Goal: Information Seeking & Learning: Learn about a topic

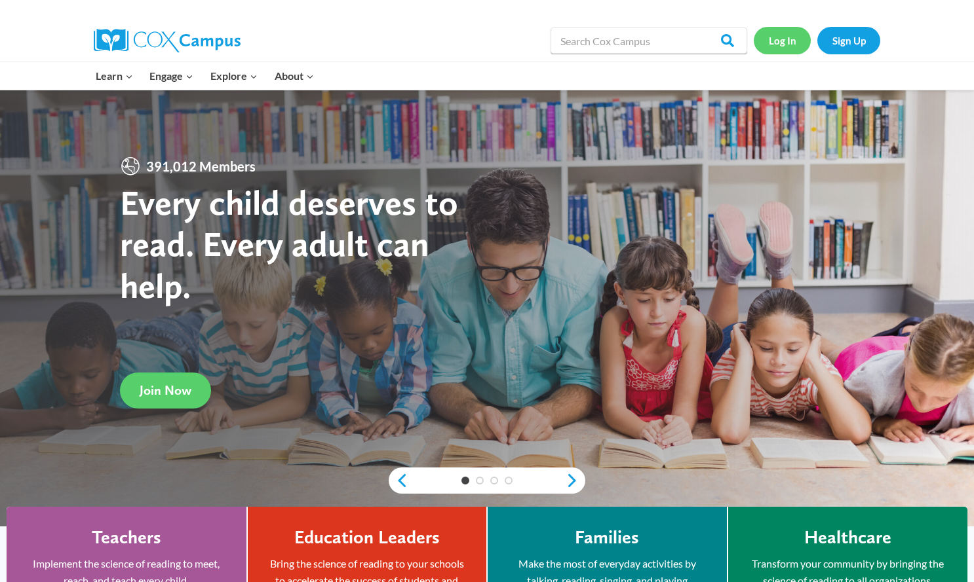
click at [782, 41] on link "Log In" at bounding box center [781, 40] width 57 height 27
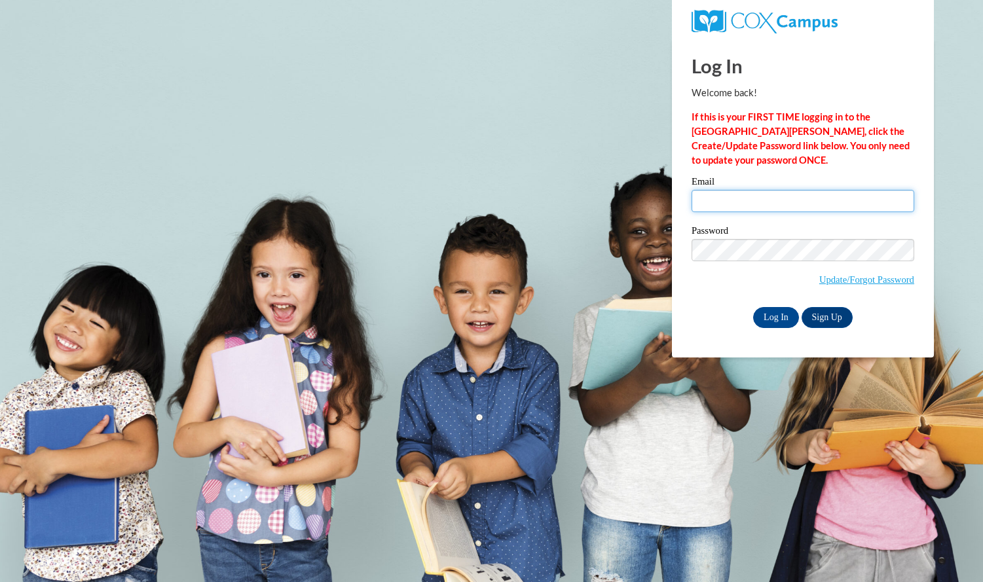
click at [789, 199] on input "Email" at bounding box center [803, 201] width 223 height 22
type input "dcoleen69@yahoo.com"
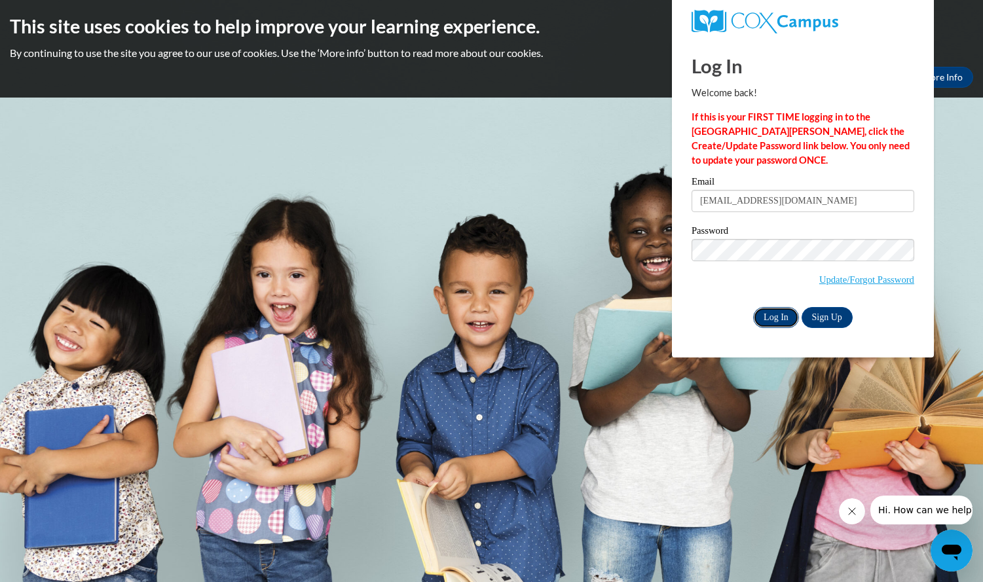
click at [788, 320] on input "Log In" at bounding box center [776, 317] width 46 height 21
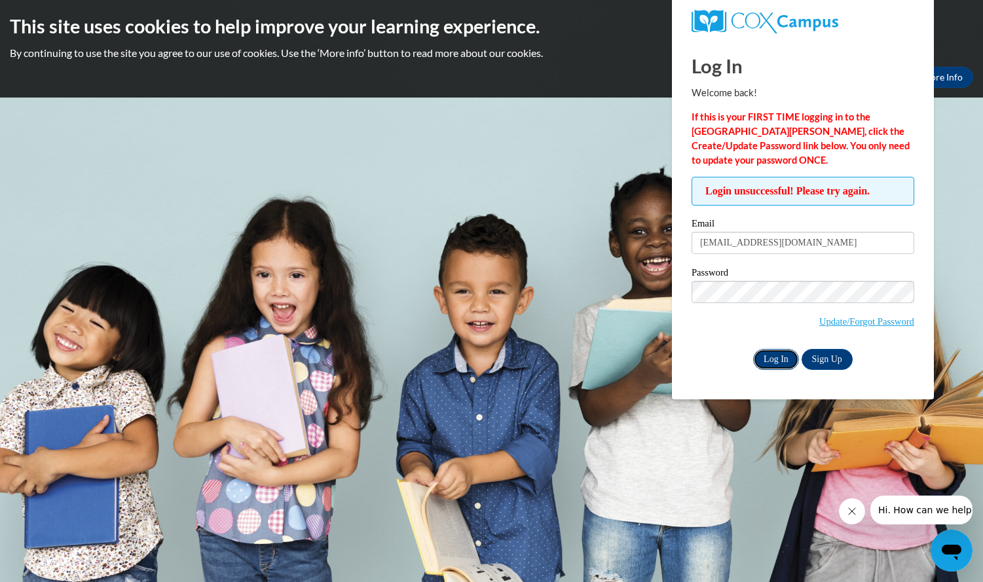
click at [775, 357] on input "Log In" at bounding box center [776, 359] width 46 height 21
click at [764, 356] on input "Log In" at bounding box center [776, 359] width 46 height 21
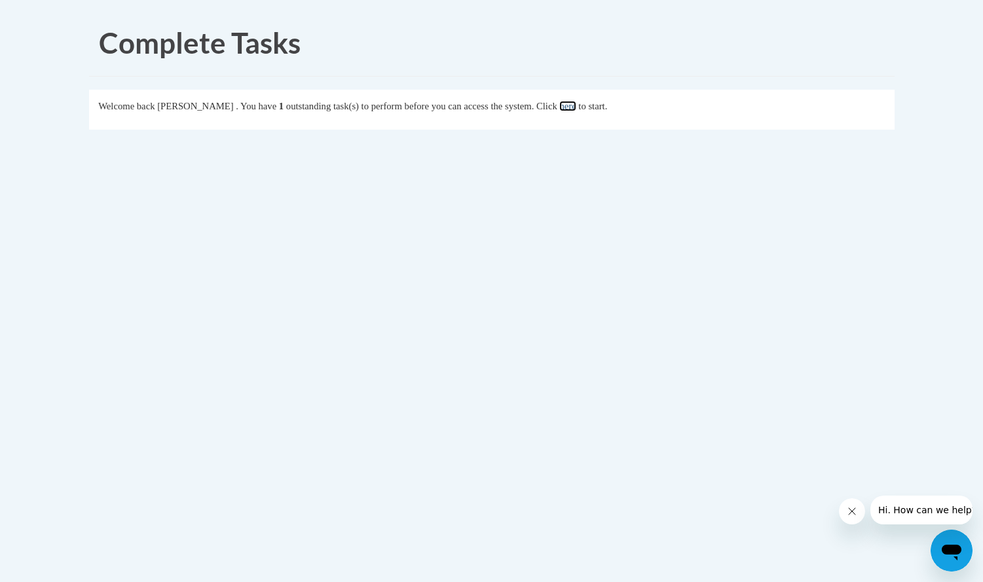
click at [576, 107] on link "here" at bounding box center [567, 106] width 16 height 10
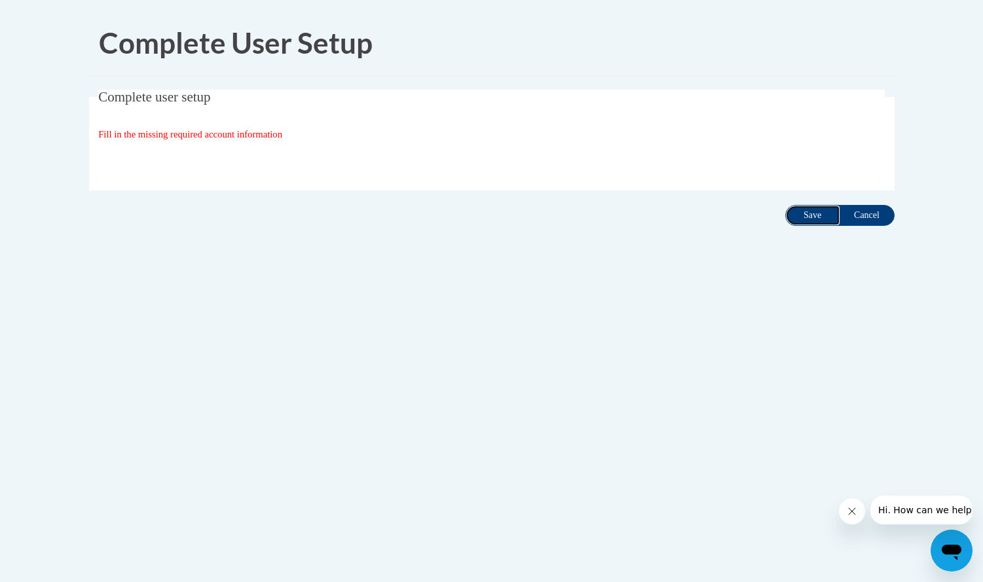
click at [804, 219] on input "Save" at bounding box center [813, 215] width 55 height 21
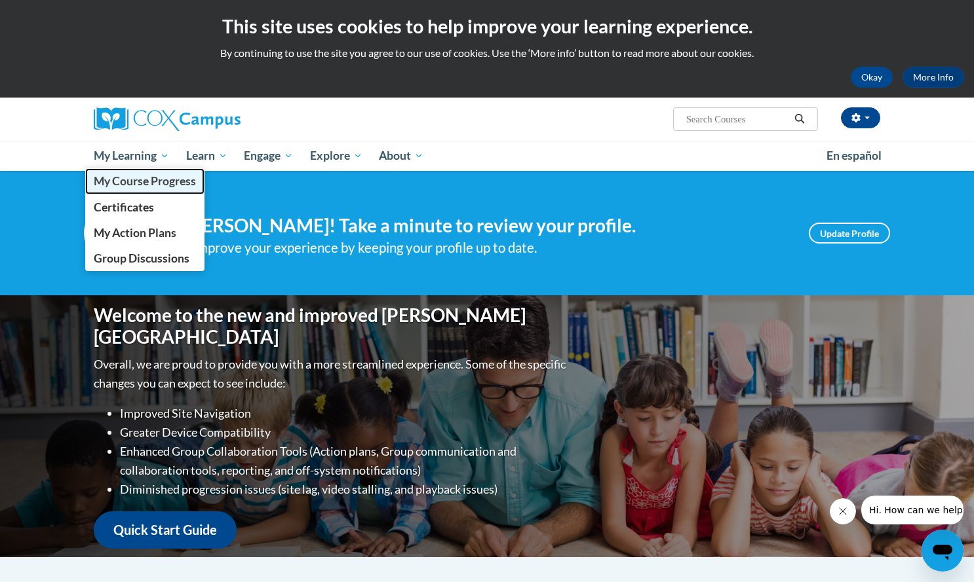
click at [140, 178] on span "My Course Progress" at bounding box center [145, 181] width 102 height 14
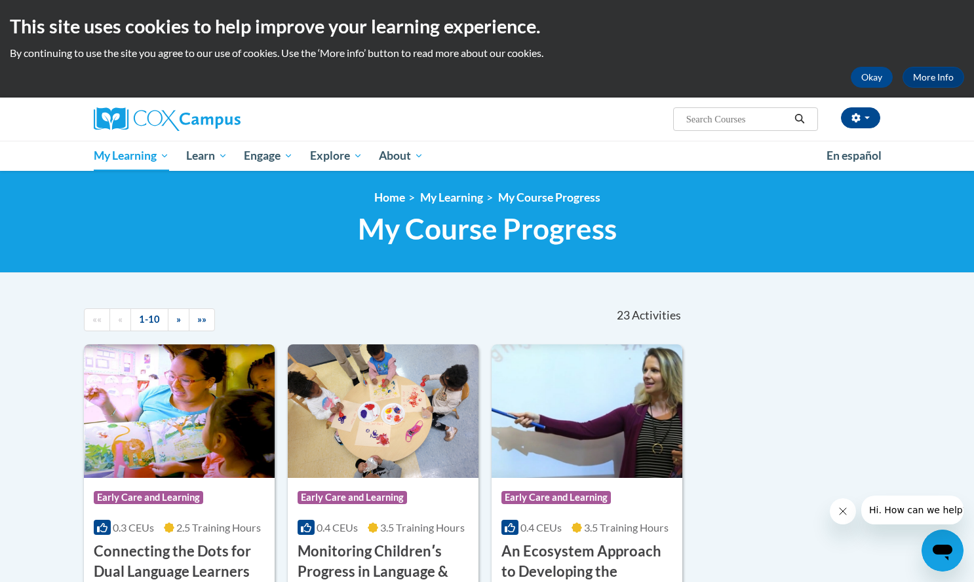
click at [770, 124] on input "Search..." at bounding box center [737, 119] width 105 height 16
type input "food and nutrition training"
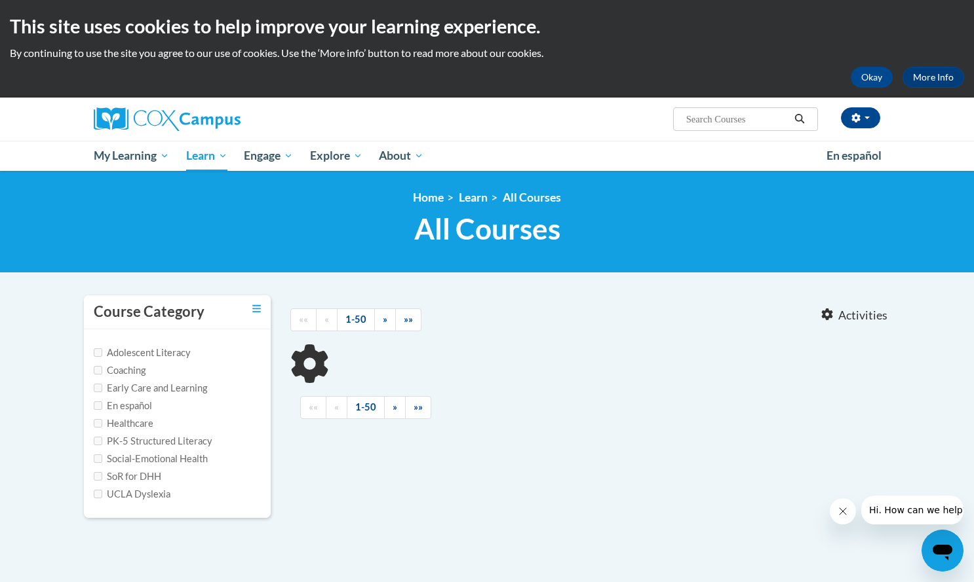
type input "food and nutrition training"
click at [96, 423] on input "Healthcare" at bounding box center [98, 423] width 9 height 9
checkbox input "true"
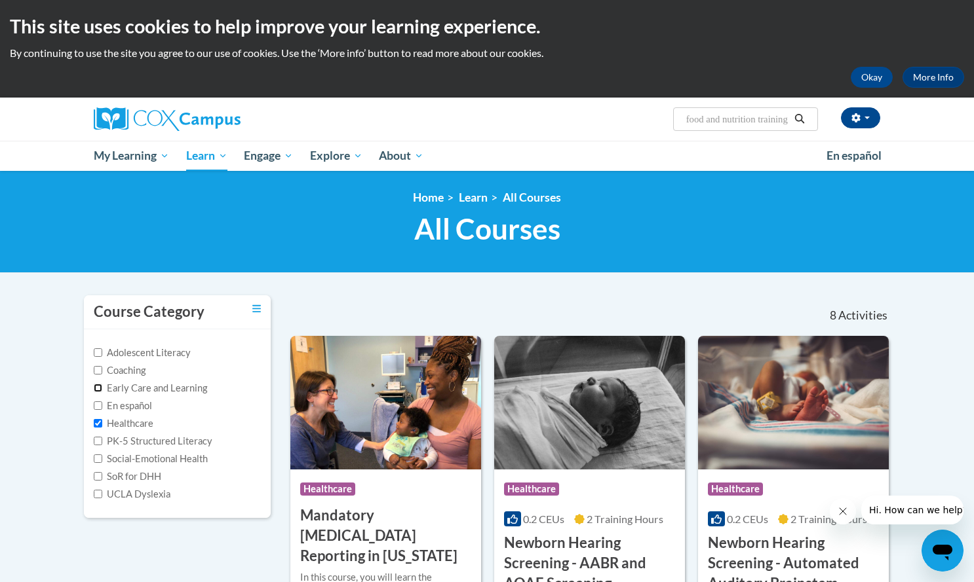
click at [98, 388] on input "Early Care and Learning" at bounding box center [98, 388] width 9 height 9
checkbox input "true"
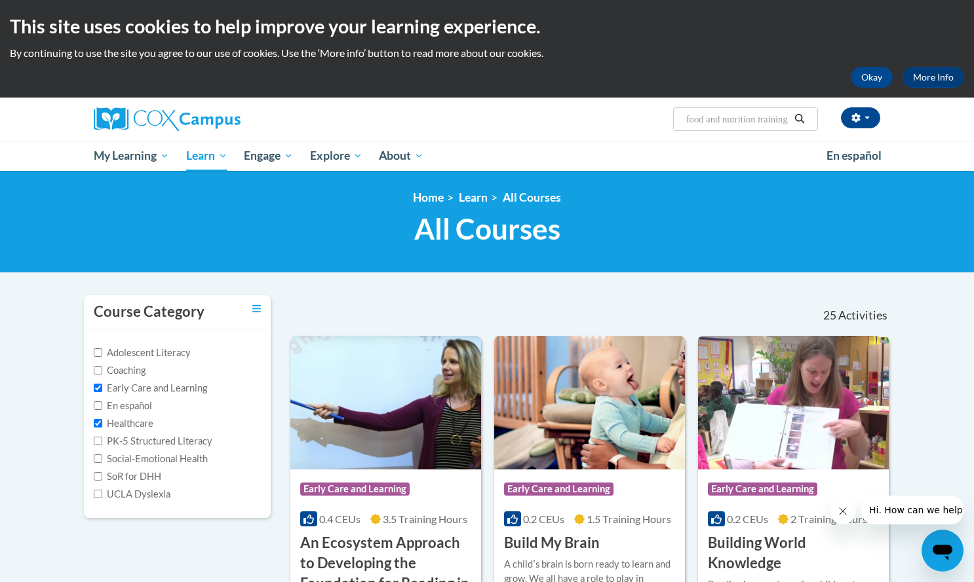
click at [100, 453] on label "Social-Emotional Health" at bounding box center [151, 459] width 114 height 14
click at [100, 455] on input "Social-Emotional Health" at bounding box center [98, 459] width 9 height 9
checkbox input "true"
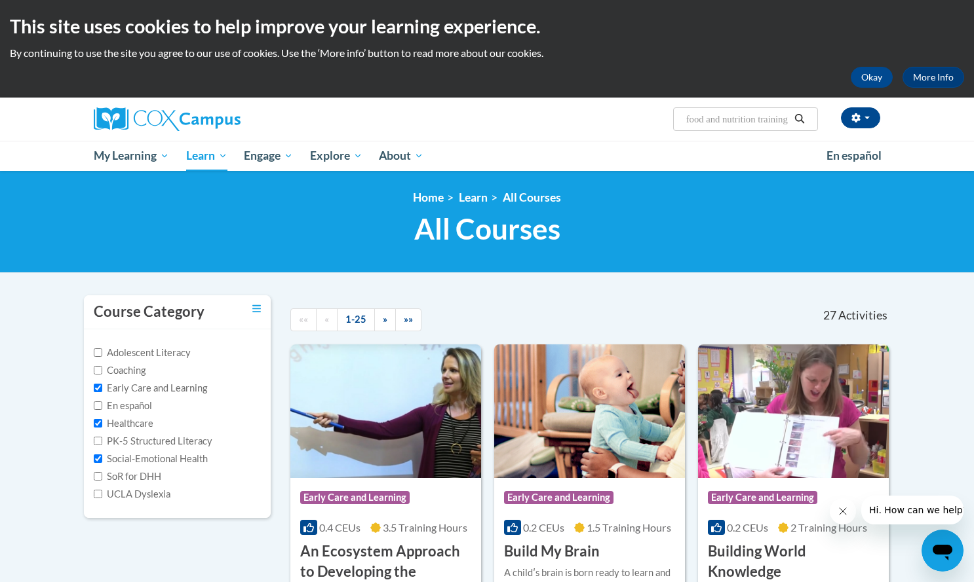
click at [91, 477] on div "Adolescent Literacy Coaching Early Care and Learning En español Healthcare PK-5…" at bounding box center [177, 424] width 187 height 189
click at [102, 477] on label "SoR for DHH" at bounding box center [127, 477] width 67 height 14
click at [102, 477] on input "SoR for DHH" at bounding box center [98, 476] width 9 height 9
checkbox input "true"
